Goal: Communication & Community: Answer question/provide support

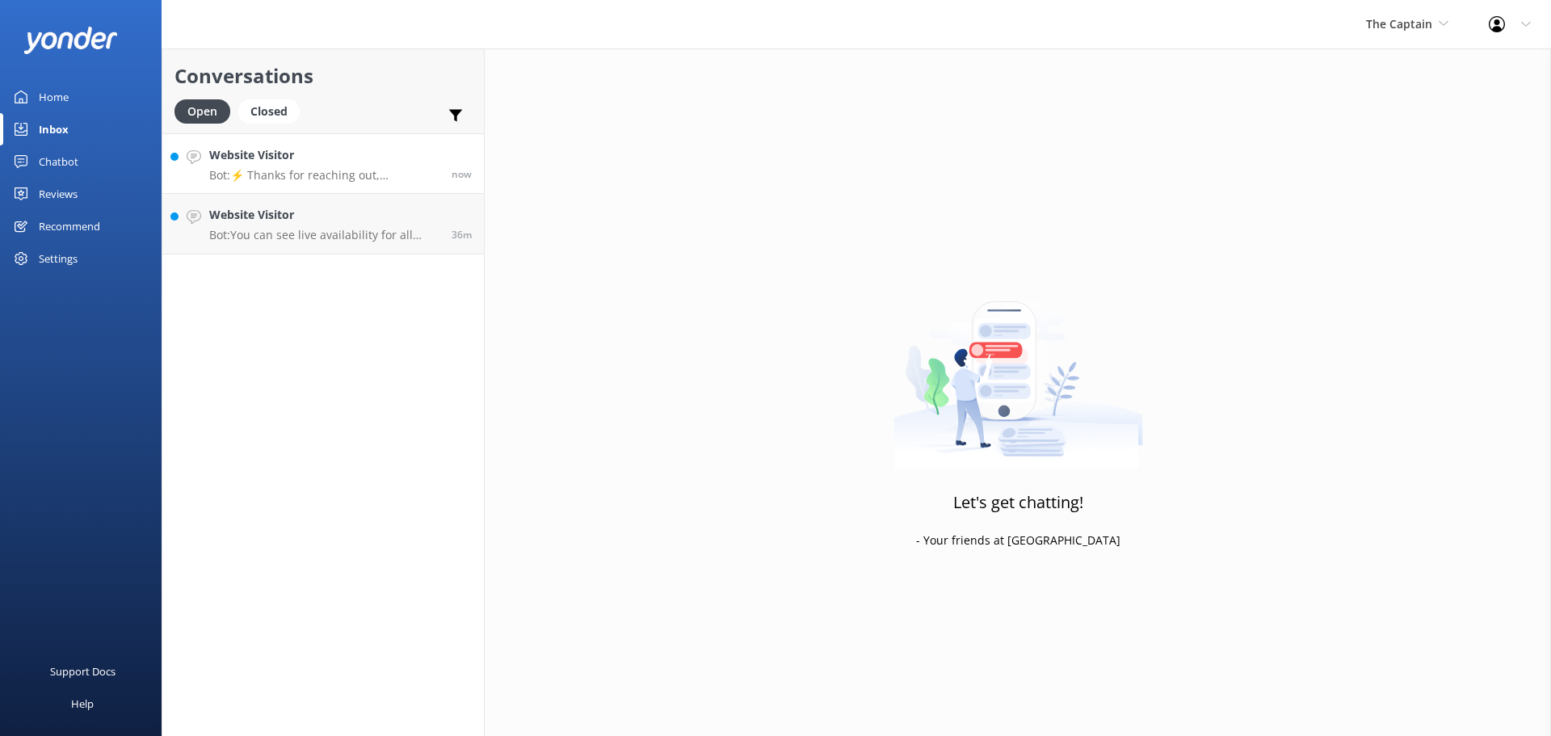
drag, startPoint x: 0, startPoint y: 0, endPoint x: 299, endPoint y: 158, distance: 338.3
click at [299, 158] on h4 "Website Visitor" at bounding box center [324, 155] width 230 height 18
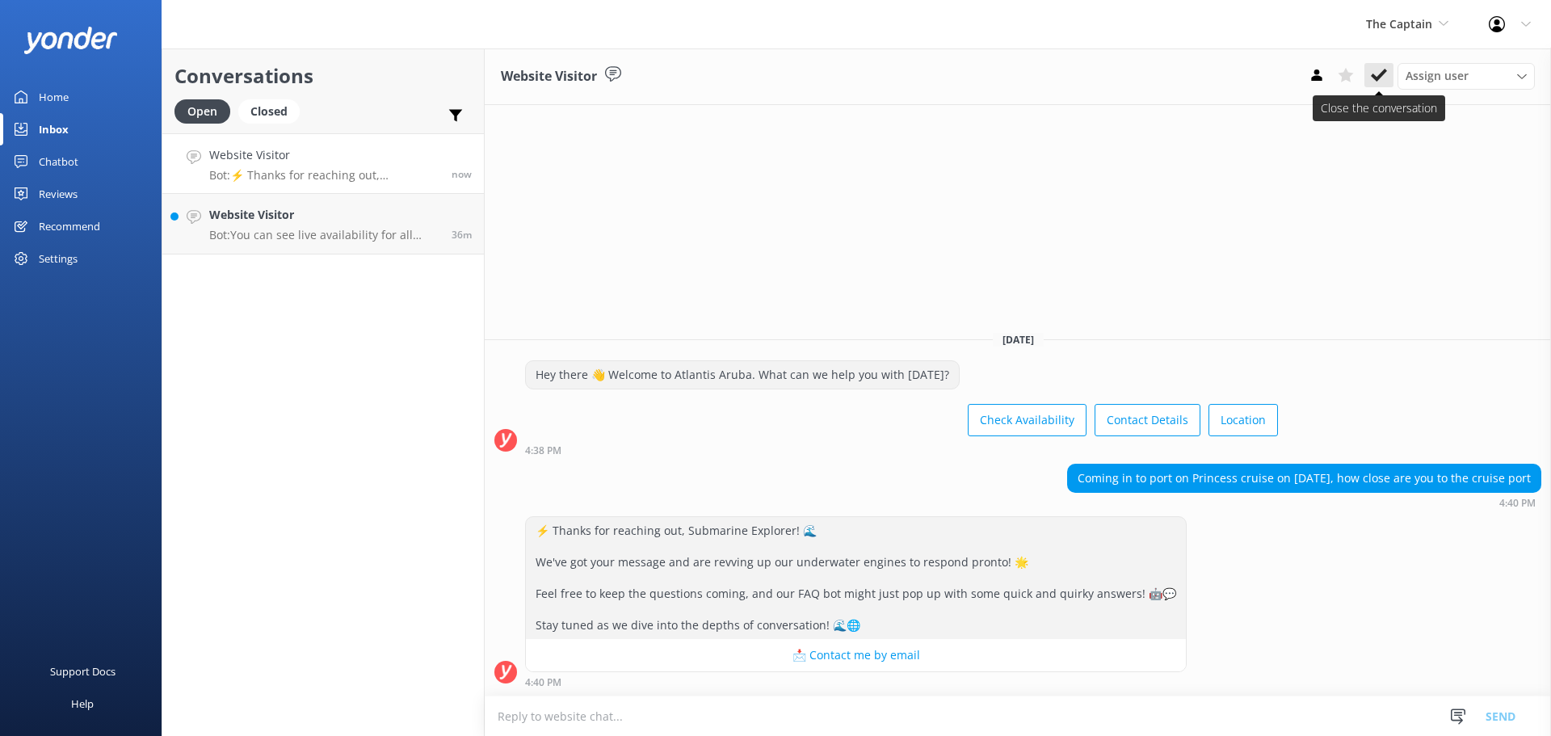
click at [1380, 69] on icon at bounding box center [1379, 75] width 16 height 16
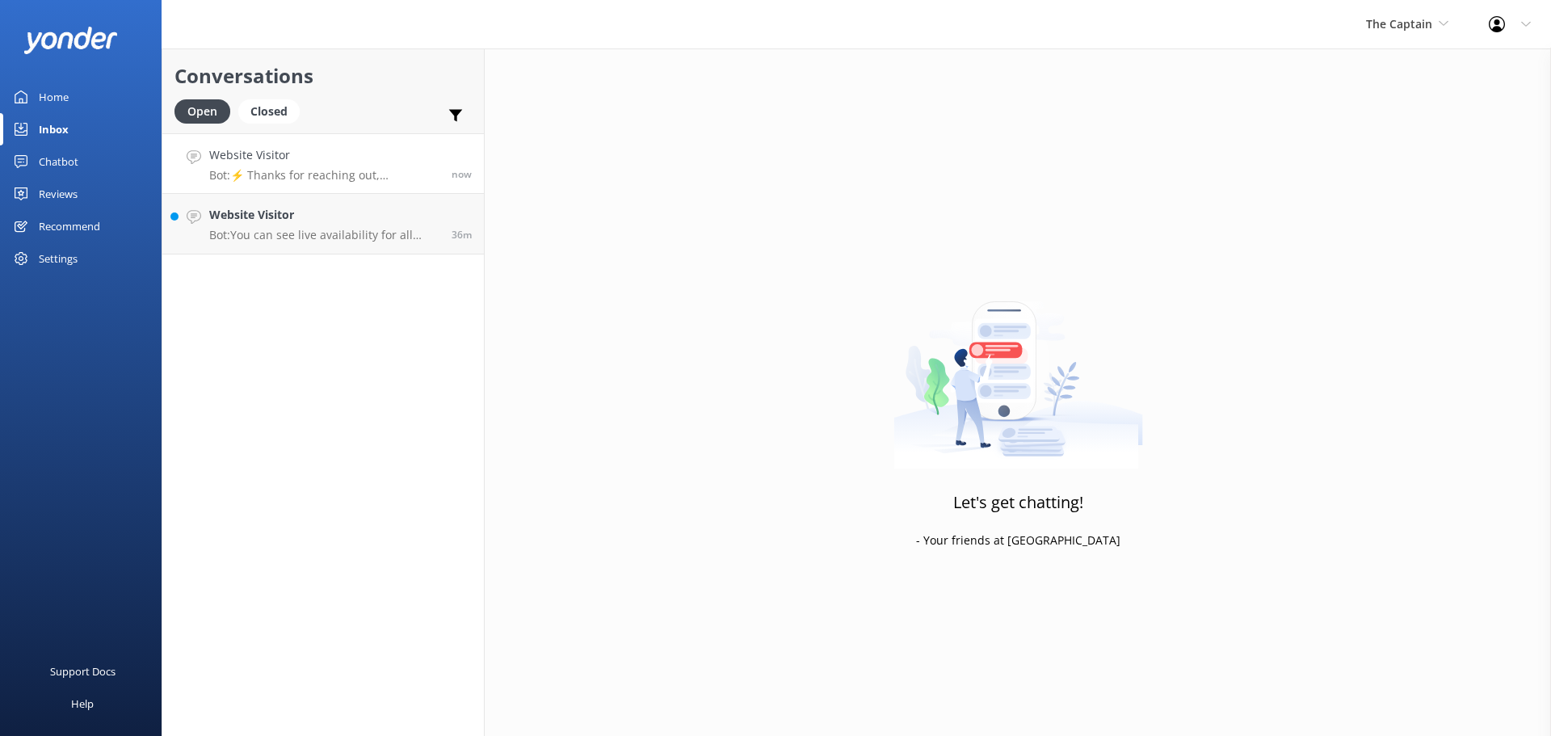
click at [336, 158] on h4 "Website Visitor" at bounding box center [324, 155] width 230 height 18
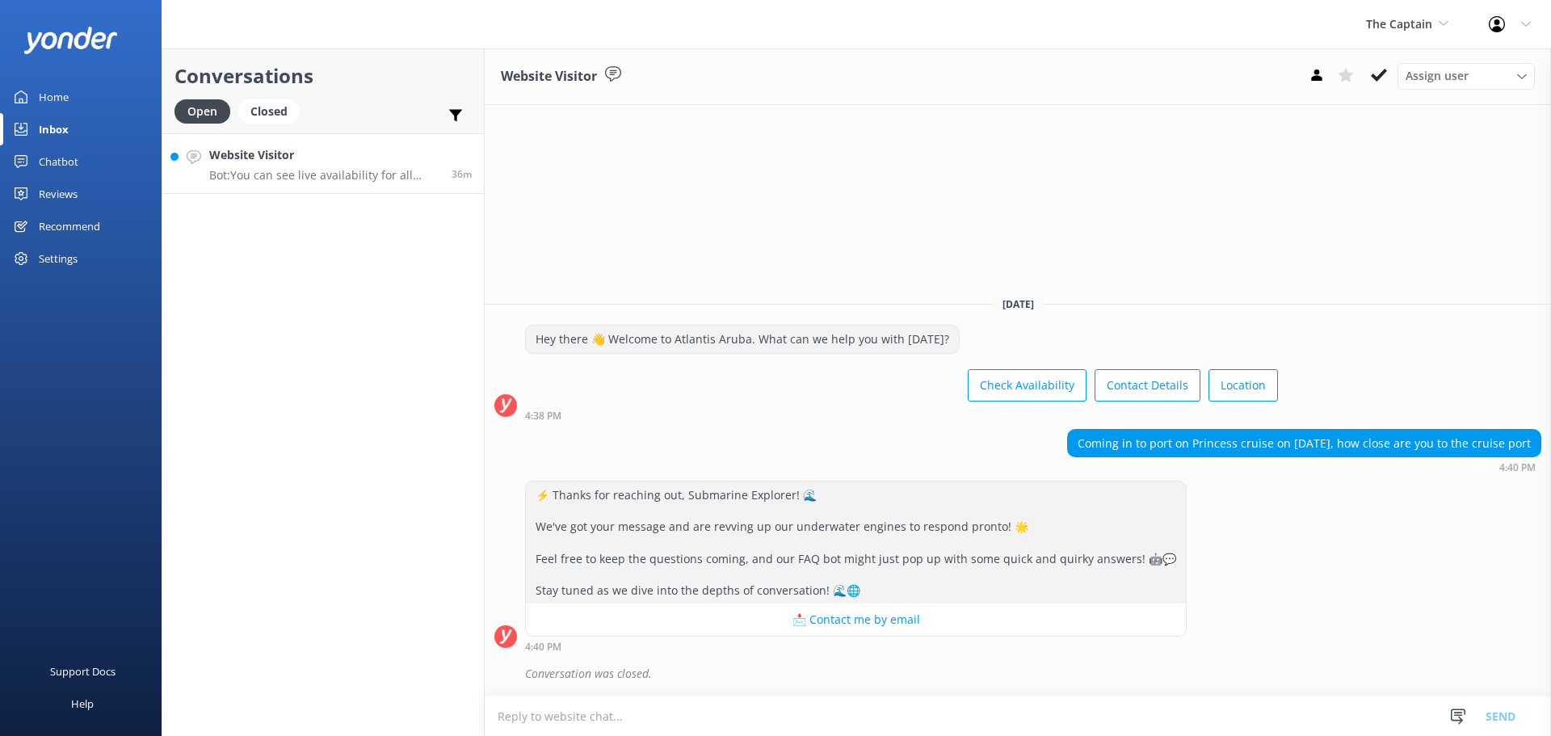
click at [340, 175] on p "Bot: You can see live availability for all Atlantic Aruba tours online by click…" at bounding box center [324, 175] width 230 height 15
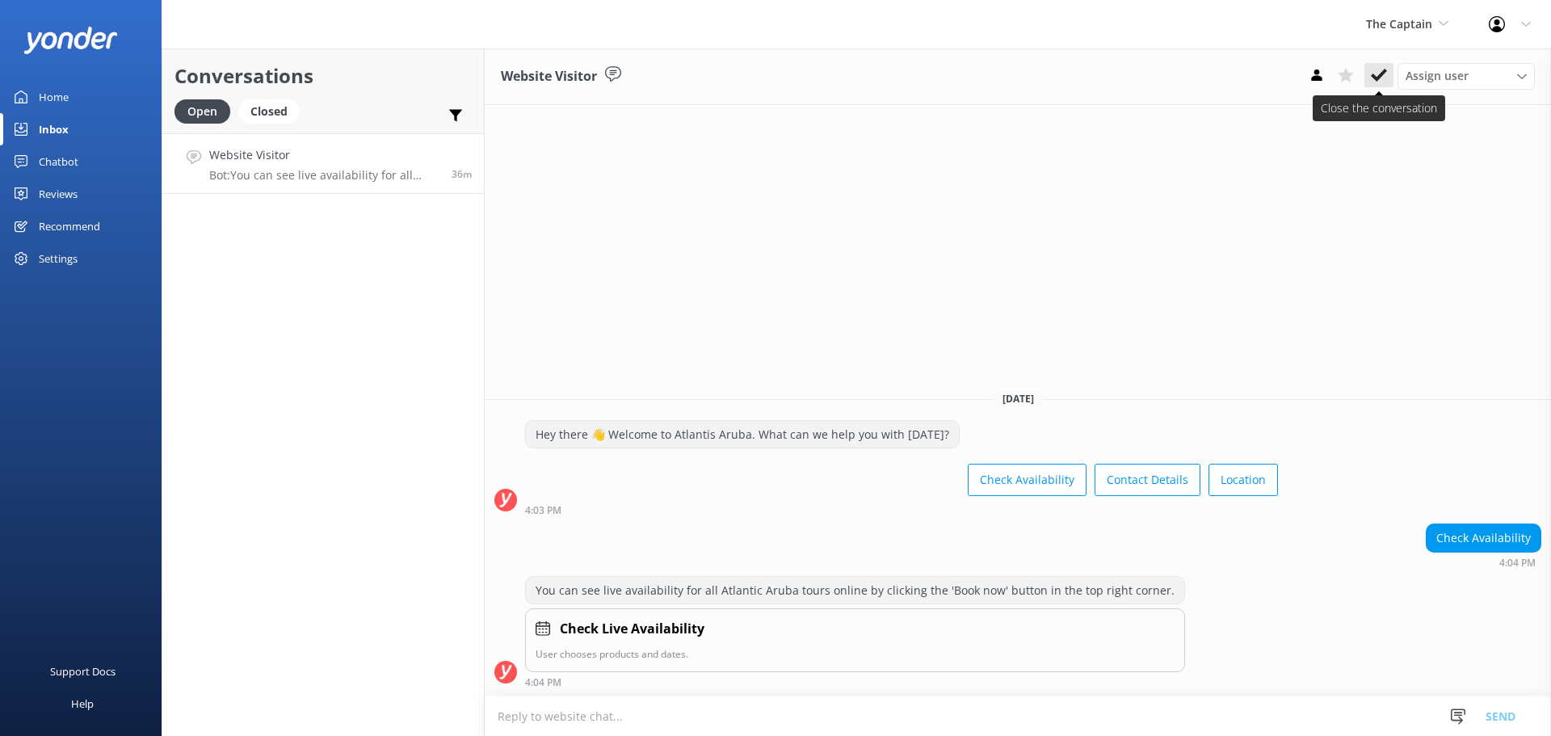
click at [1372, 78] on icon at bounding box center [1379, 75] width 16 height 16
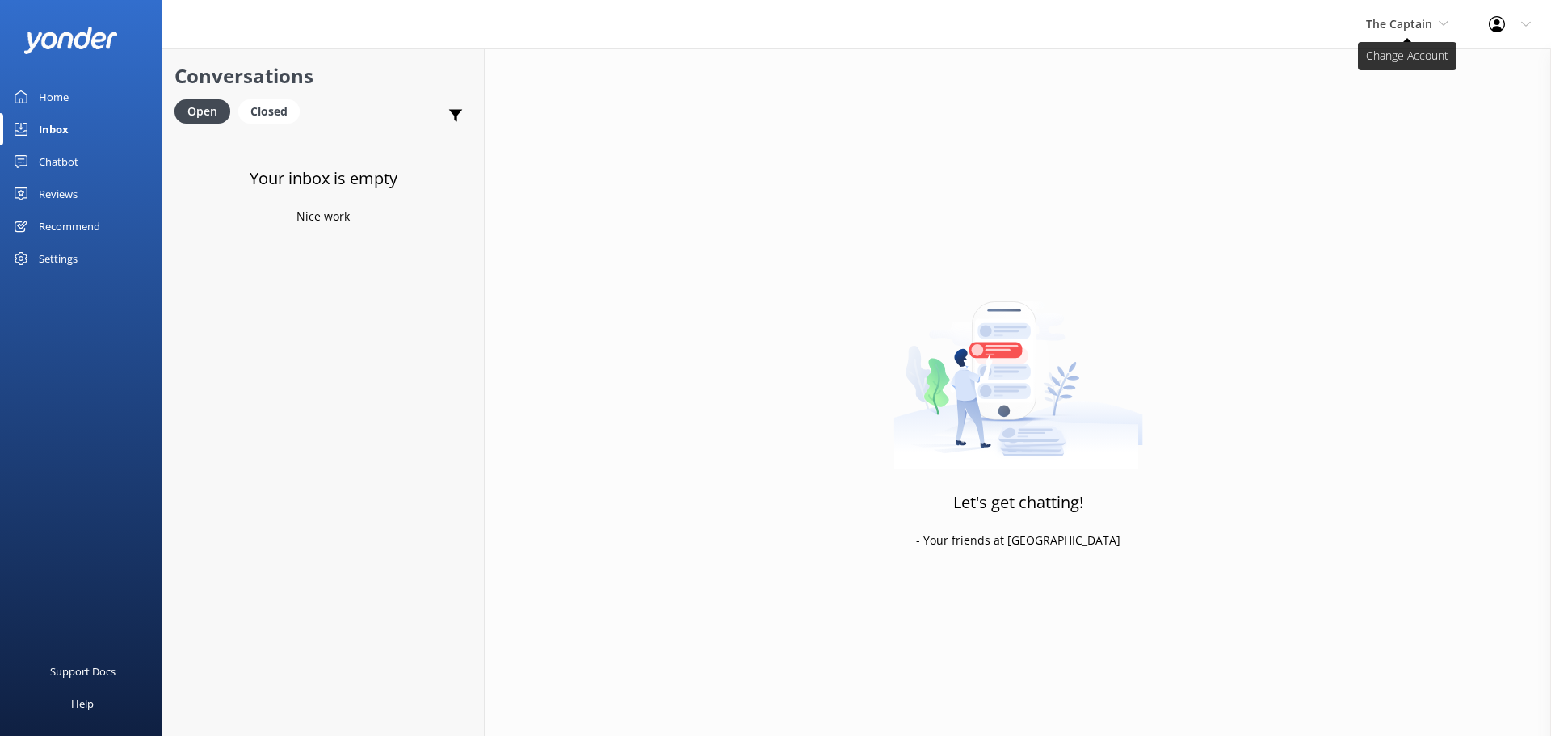
click at [1399, 27] on span "The Captain" at bounding box center [1399, 23] width 66 height 15
click at [1381, 67] on link "De [GEOGRAPHIC_DATA]" at bounding box center [1427, 67] width 162 height 39
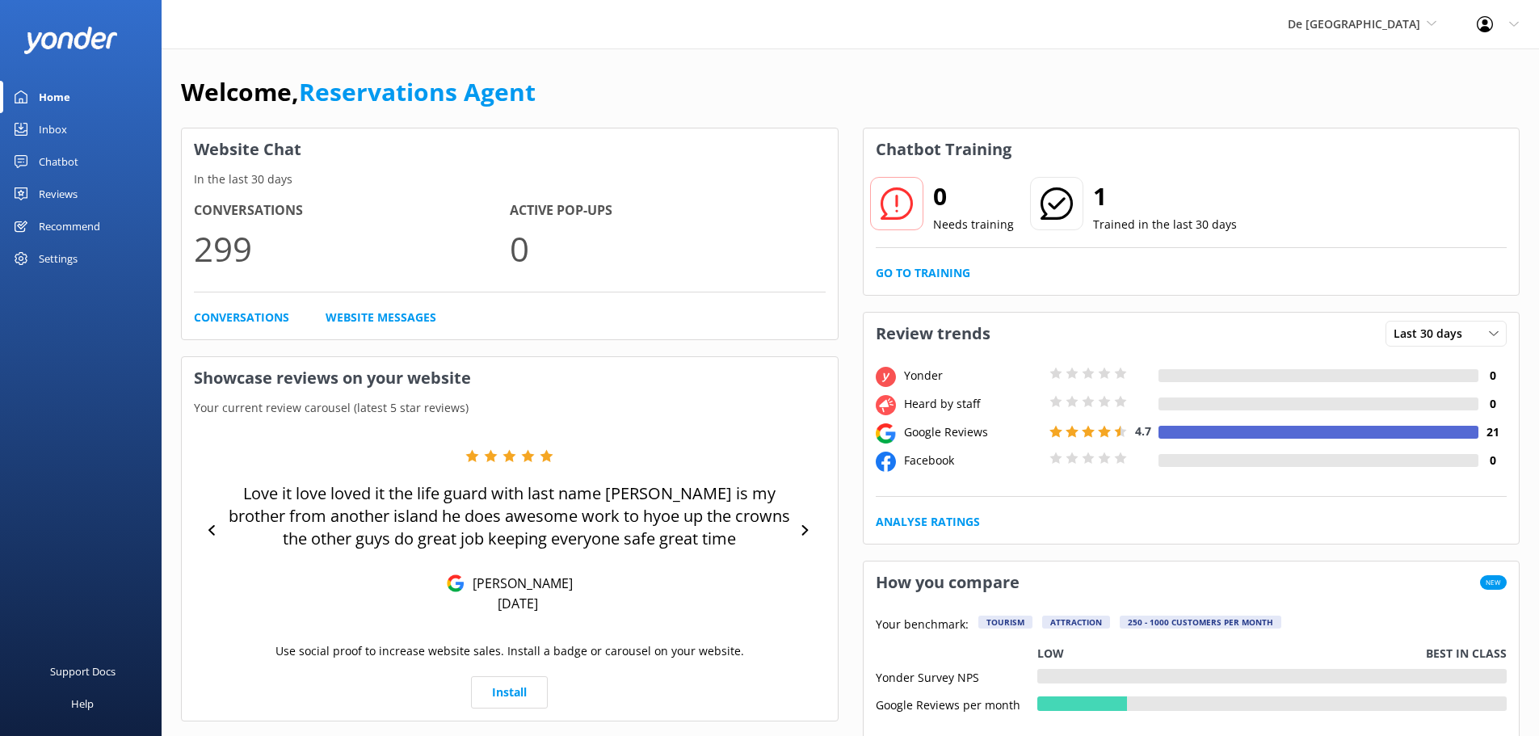
click at [102, 126] on link "Inbox" at bounding box center [81, 129] width 162 height 32
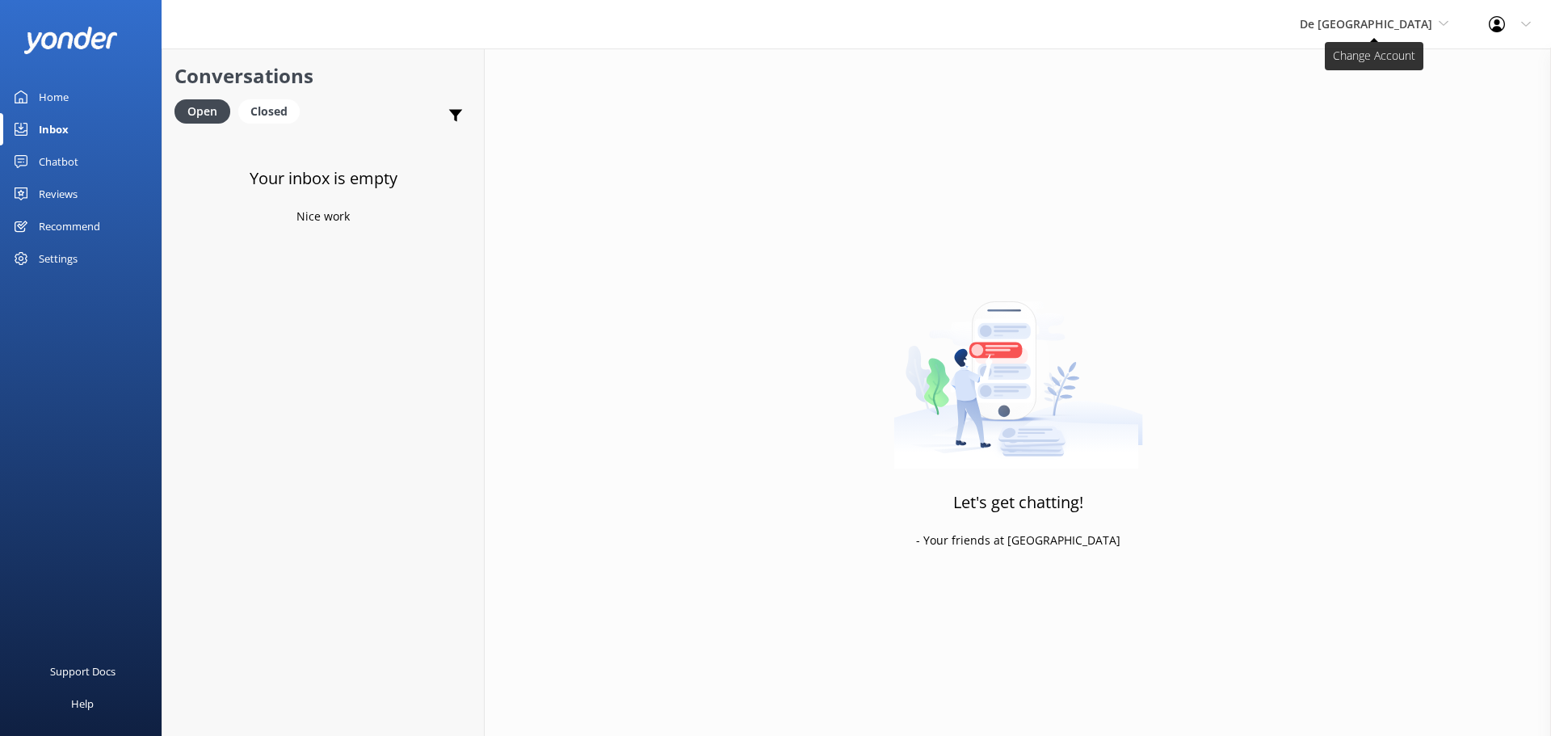
click at [1367, 21] on span "De [GEOGRAPHIC_DATA]" at bounding box center [1366, 23] width 133 height 15
click at [1374, 99] on link "Aruba's Activities Expert" at bounding box center [1361, 106] width 162 height 39
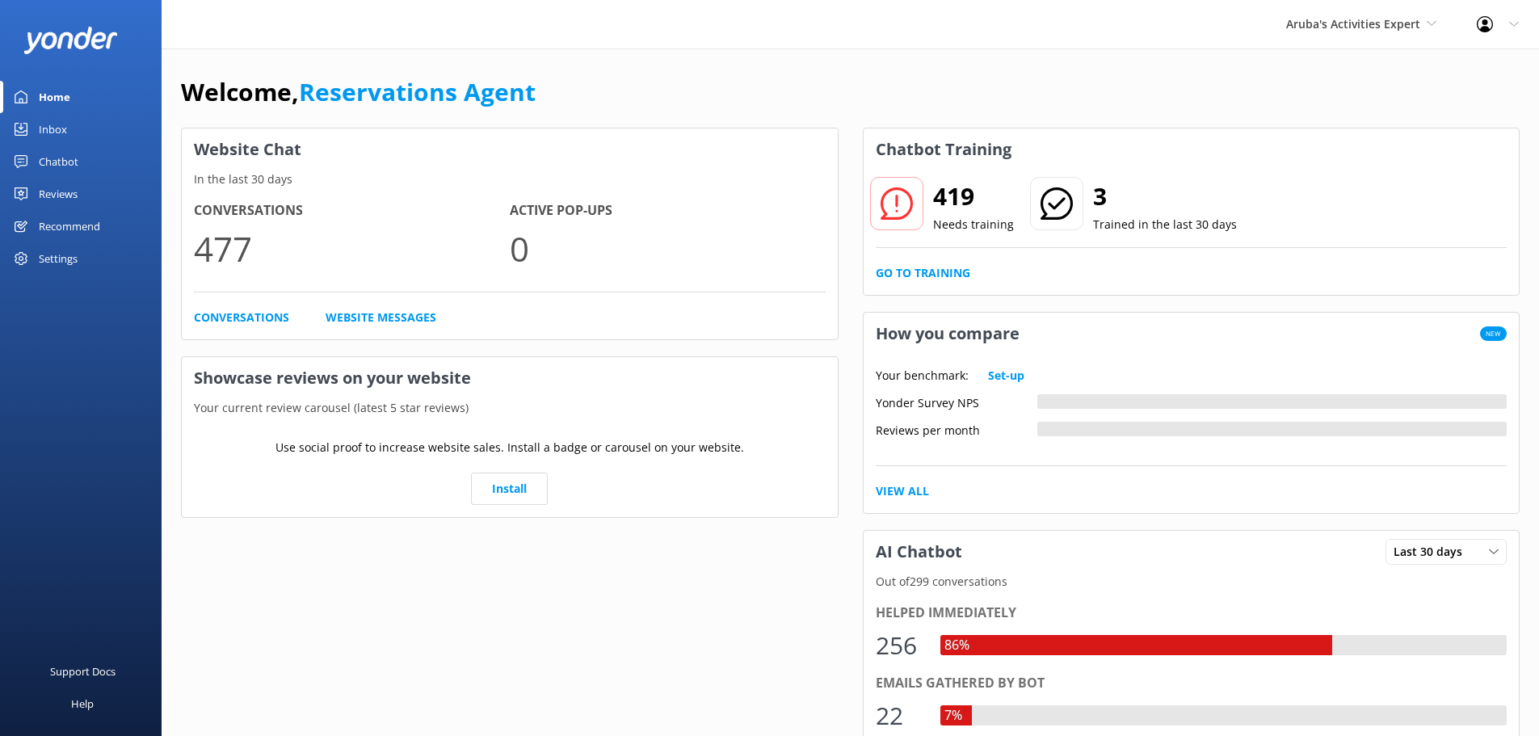
click at [59, 126] on div "Inbox" at bounding box center [53, 129] width 28 height 32
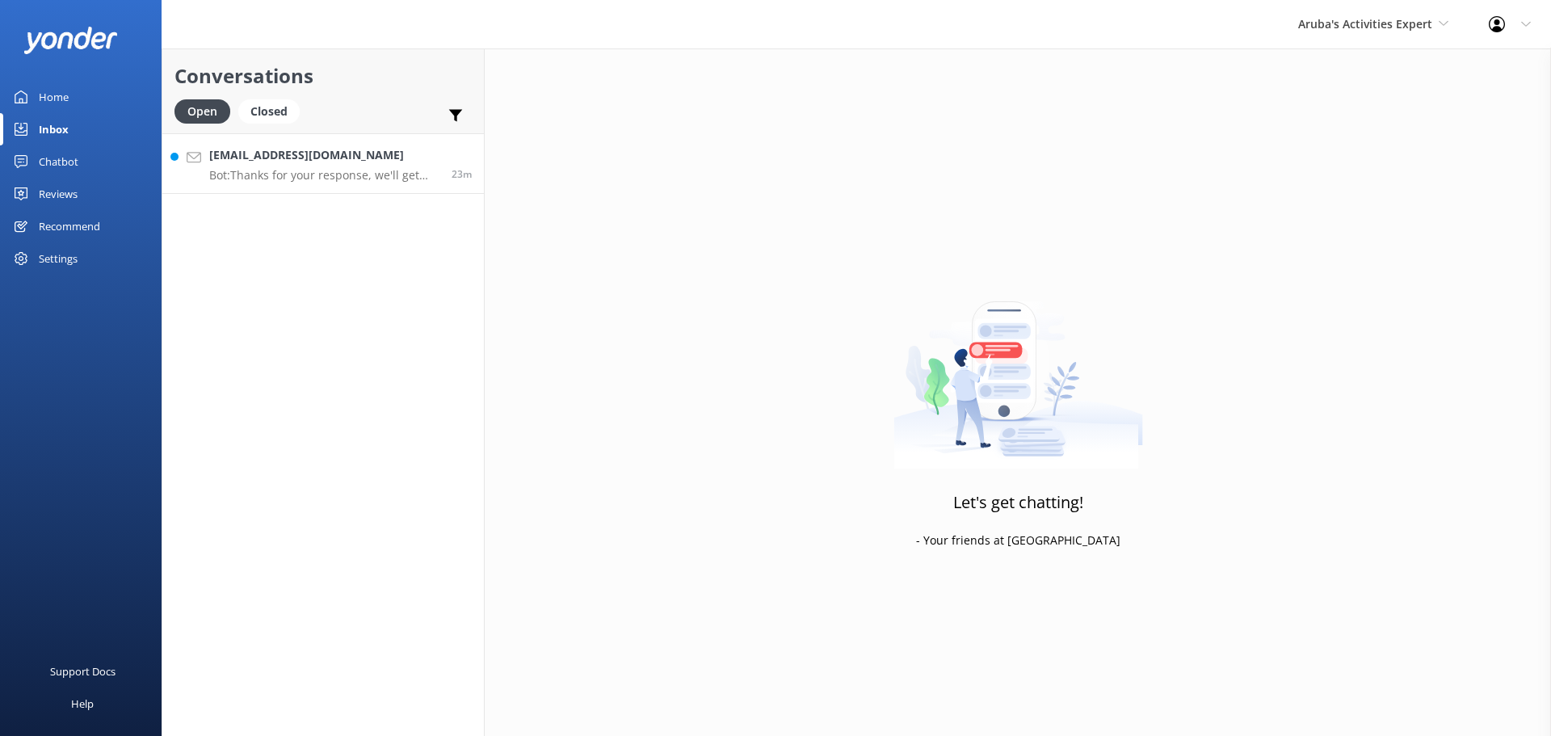
click at [303, 159] on h4 "[EMAIL_ADDRESS][DOMAIN_NAME]" at bounding box center [324, 155] width 230 height 18
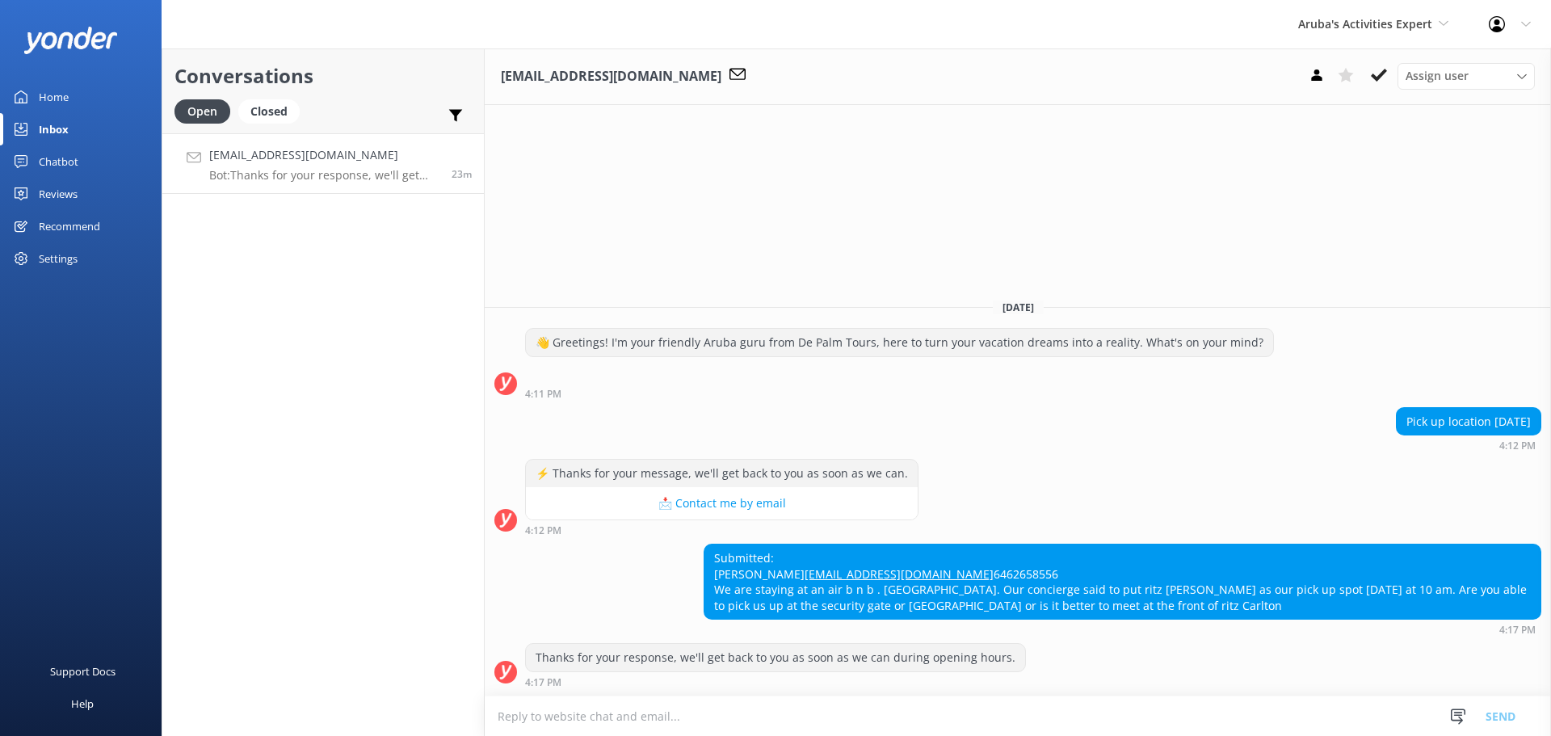
click at [701, 717] on textarea at bounding box center [1018, 716] width 1066 height 40
type textarea "pick up at the [GEOGRAPHIC_DATA] at"
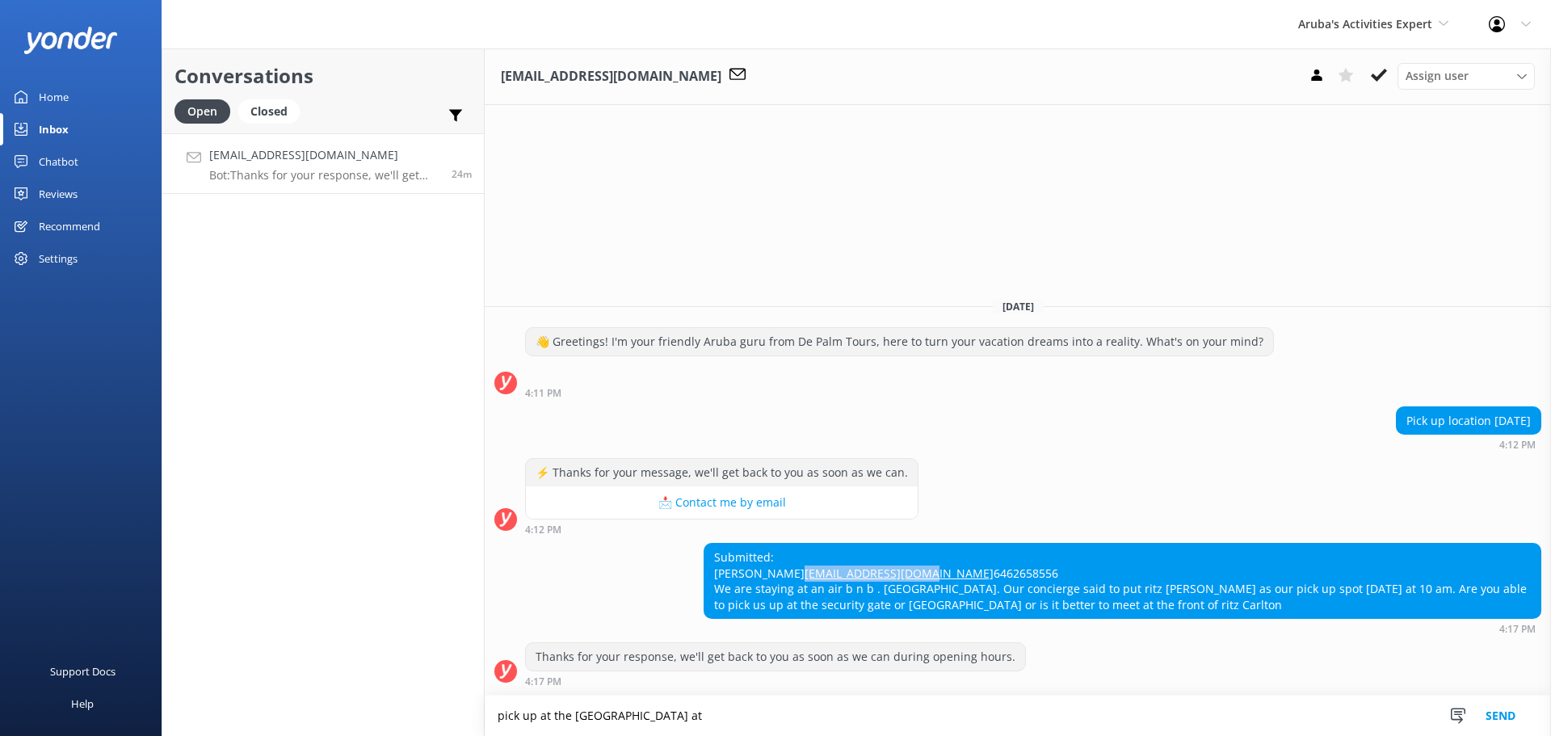
drag, startPoint x: 848, startPoint y: 553, endPoint x: 713, endPoint y: 555, distance: 134.9
click at [713, 555] on div "Submitted: [PERSON_NAME] [EMAIL_ADDRESS][DOMAIN_NAME] 6462658556 We are staying…" at bounding box center [1123, 581] width 836 height 74
copy link "[EMAIL_ADDRESS][DOMAIN_NAME]"
click at [684, 708] on textarea "pick up at the [GEOGRAPHIC_DATA] at" at bounding box center [1018, 716] width 1066 height 40
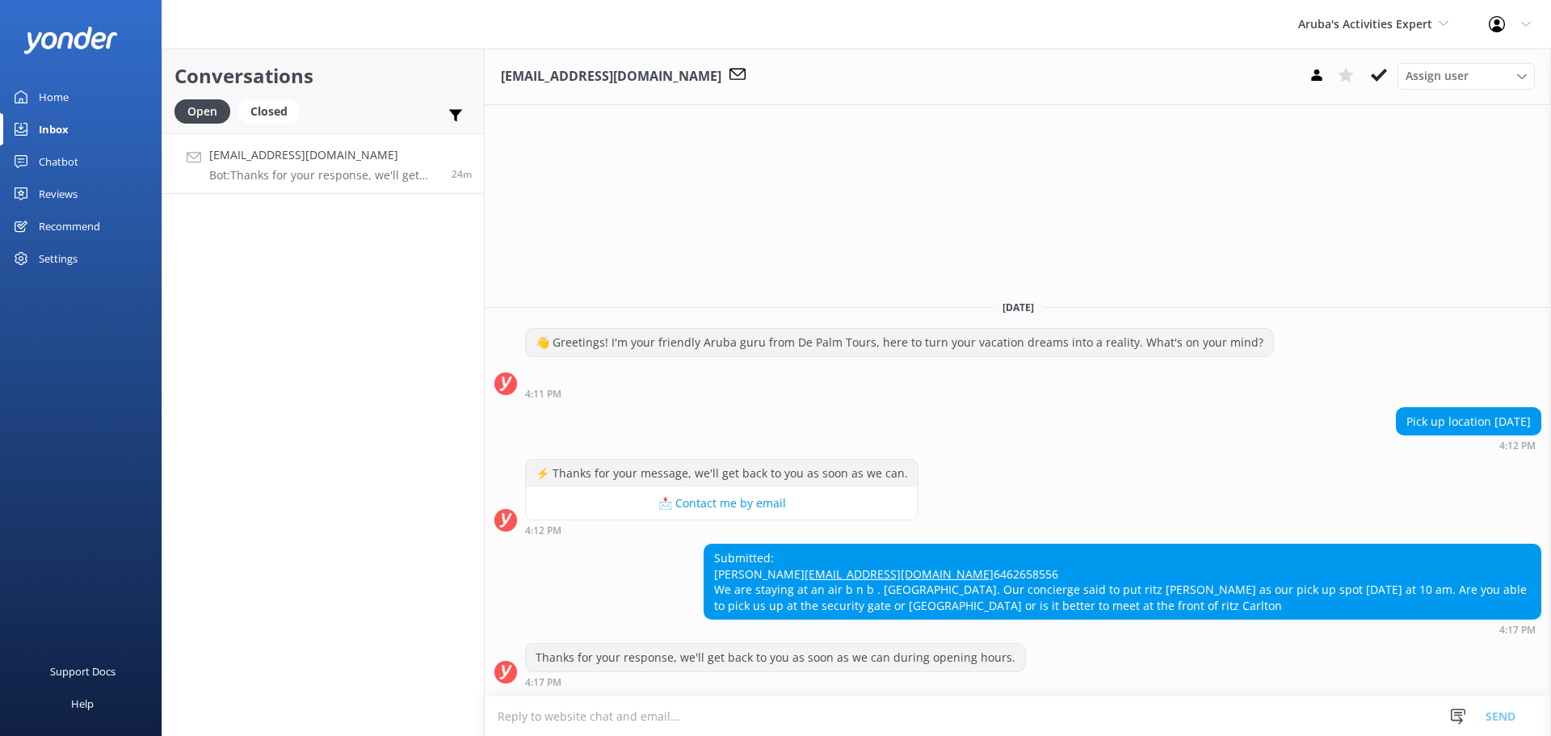
click at [717, 719] on textarea at bounding box center [1018, 716] width 1066 height 40
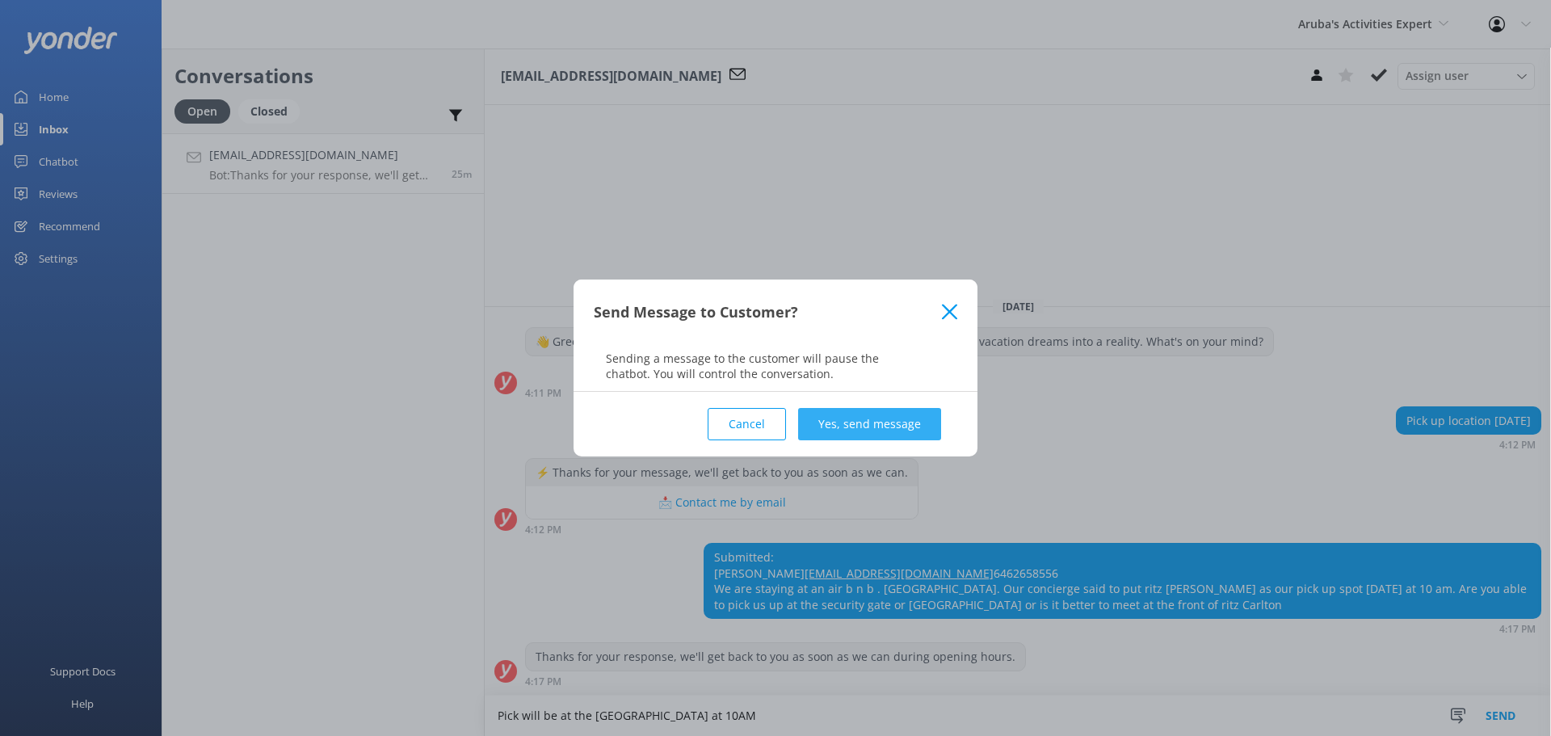
type textarea "Pick will be at the Ritz Carlton at 10AM"
click at [889, 427] on button "Yes, send message" at bounding box center [869, 424] width 143 height 32
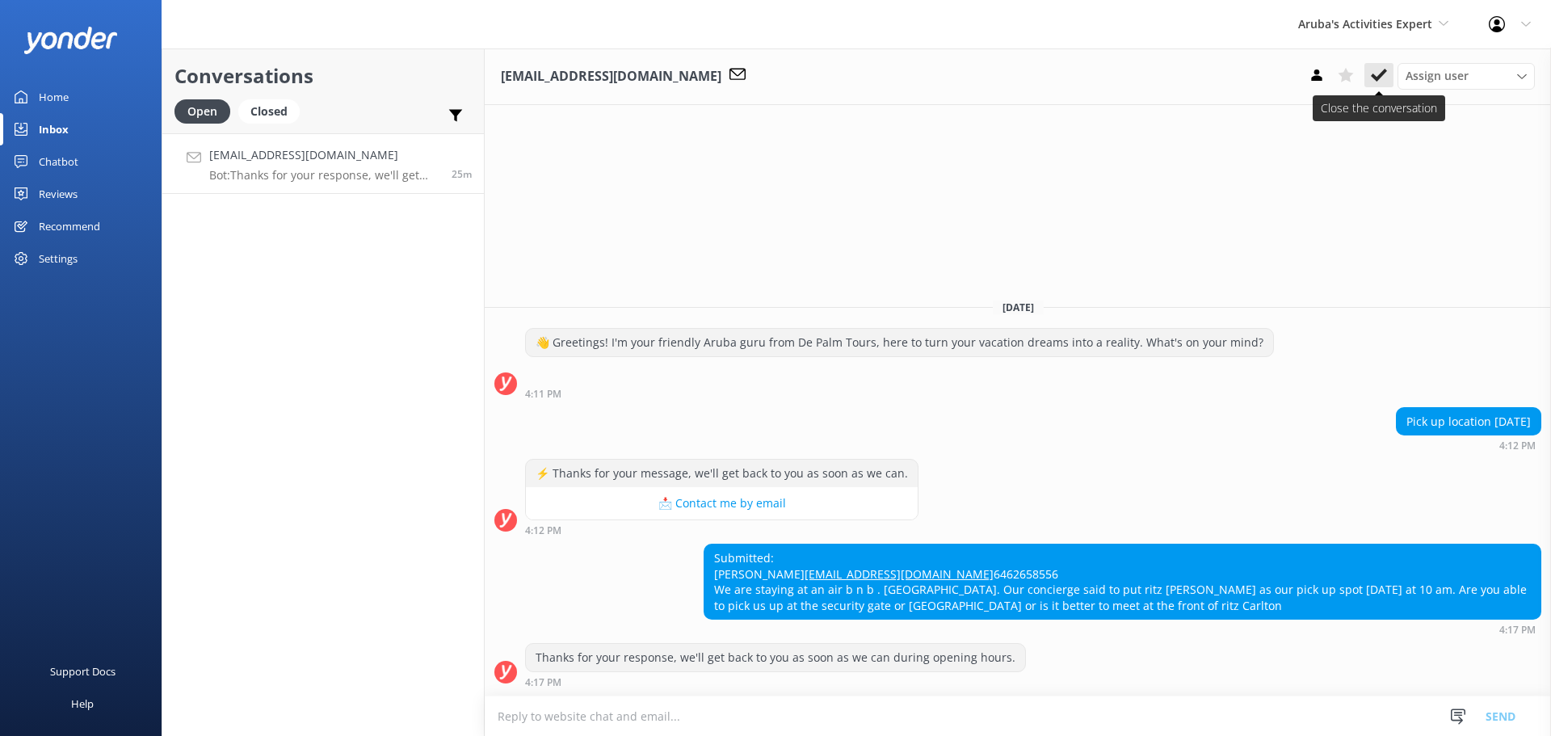
click at [1378, 75] on icon at bounding box center [1379, 75] width 16 height 16
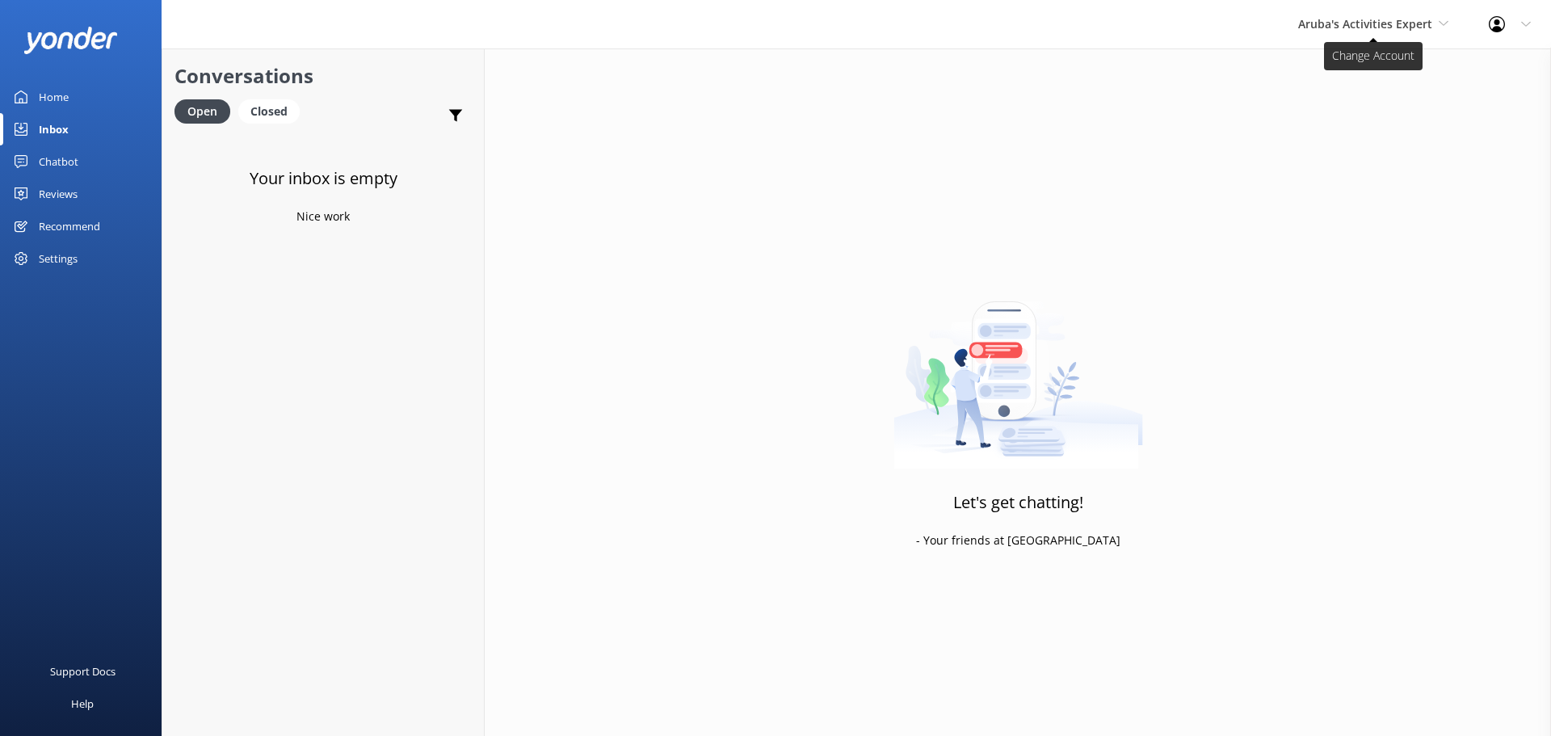
click at [1328, 21] on span "Aruba's Activities Expert" at bounding box center [1365, 23] width 134 height 15
